Goal: Task Accomplishment & Management: Use online tool/utility

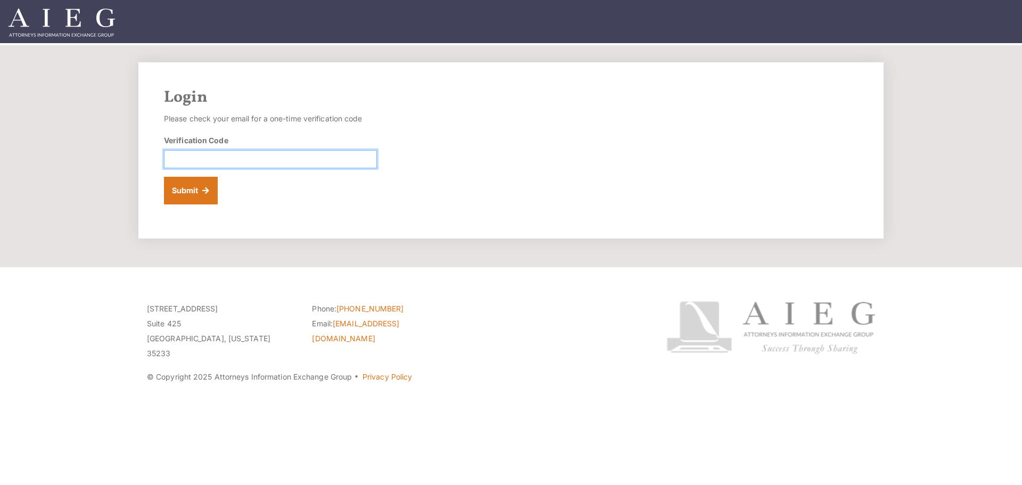
click at [194, 156] on input "Verification Code" at bounding box center [270, 159] width 213 height 18
type input "633651"
click at [184, 194] on button "Submit" at bounding box center [191, 191] width 54 height 28
click at [219, 163] on input "Verification Code" at bounding box center [270, 159] width 213 height 18
paste input "897884"
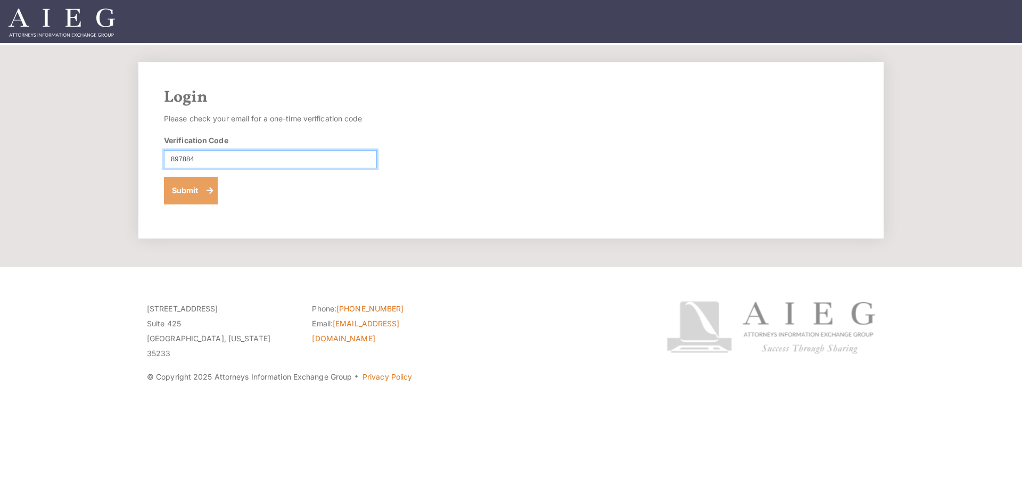
type input "897884"
click at [196, 196] on button "Submit" at bounding box center [191, 191] width 54 height 28
